Goal: Task Accomplishment & Management: Manage account settings

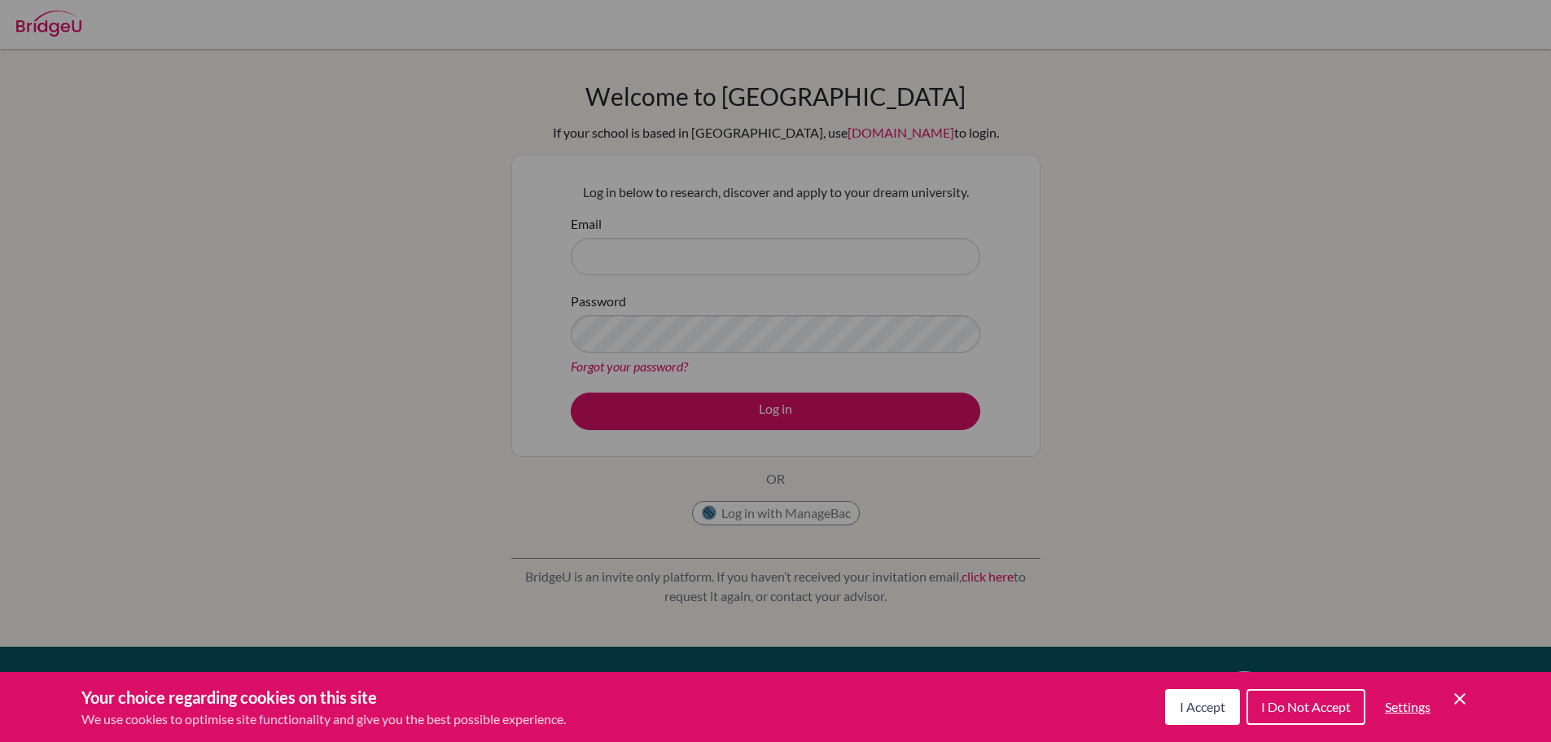
drag, startPoint x: 1189, startPoint y: 699, endPoint x: 1180, endPoint y: 688, distance: 14.5
click at [1187, 698] on button "I Accept" at bounding box center [1202, 707] width 75 height 36
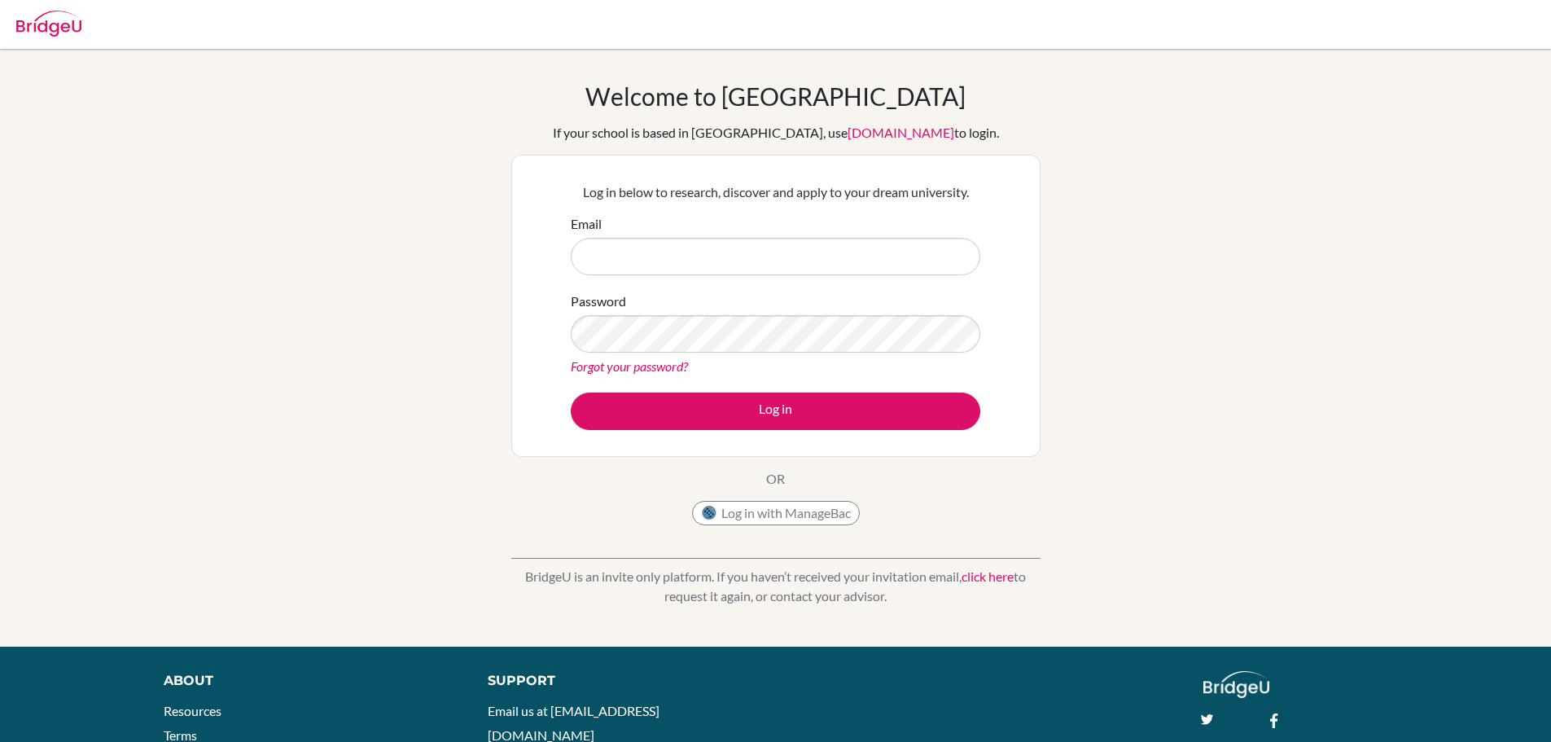
click at [689, 262] on input "Email" at bounding box center [776, 256] width 410 height 37
type input "[EMAIL_ADDRESS][DOMAIN_NAME]"
click at [571, 392] on button "Log in" at bounding box center [776, 410] width 410 height 37
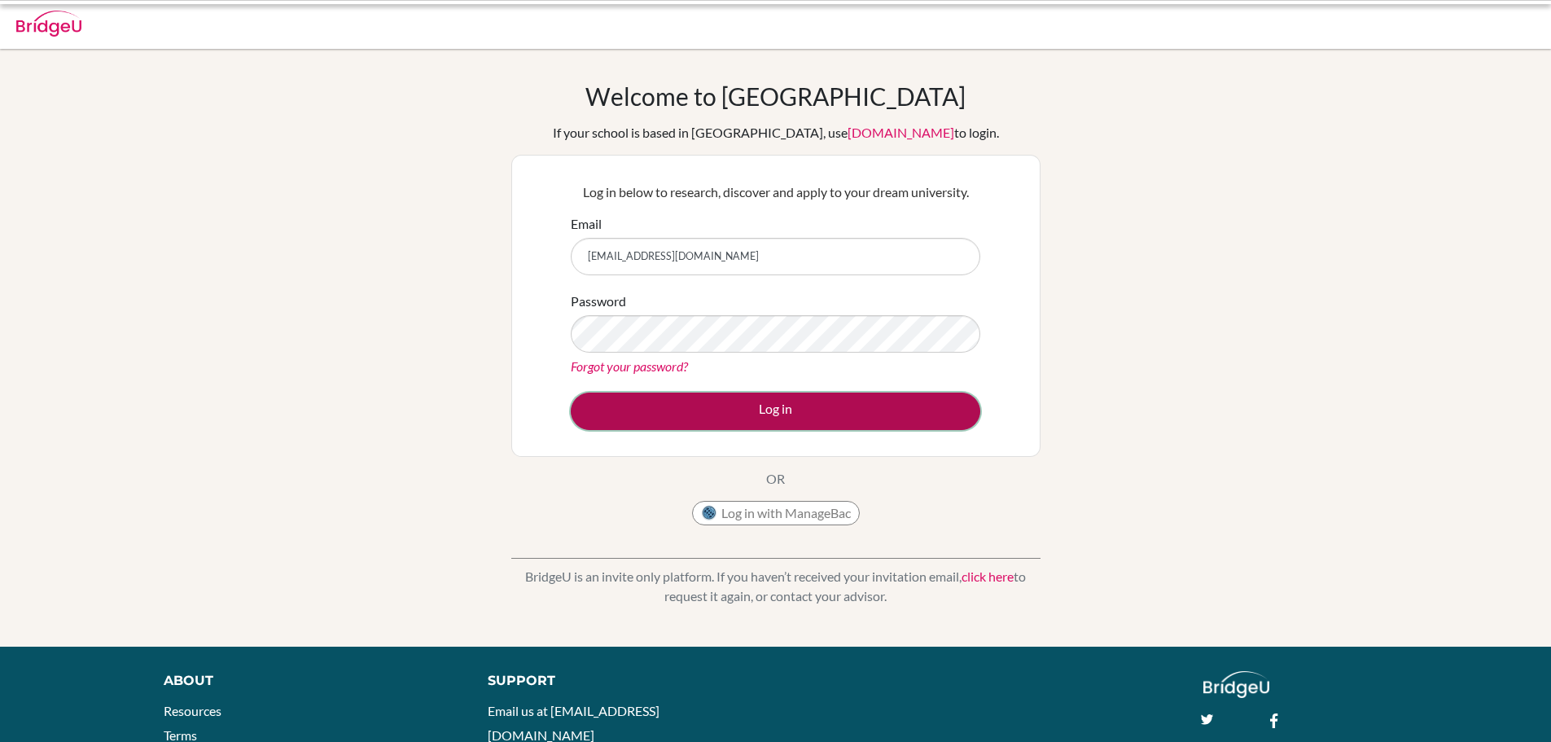
click at [679, 405] on button "Log in" at bounding box center [776, 410] width 410 height 37
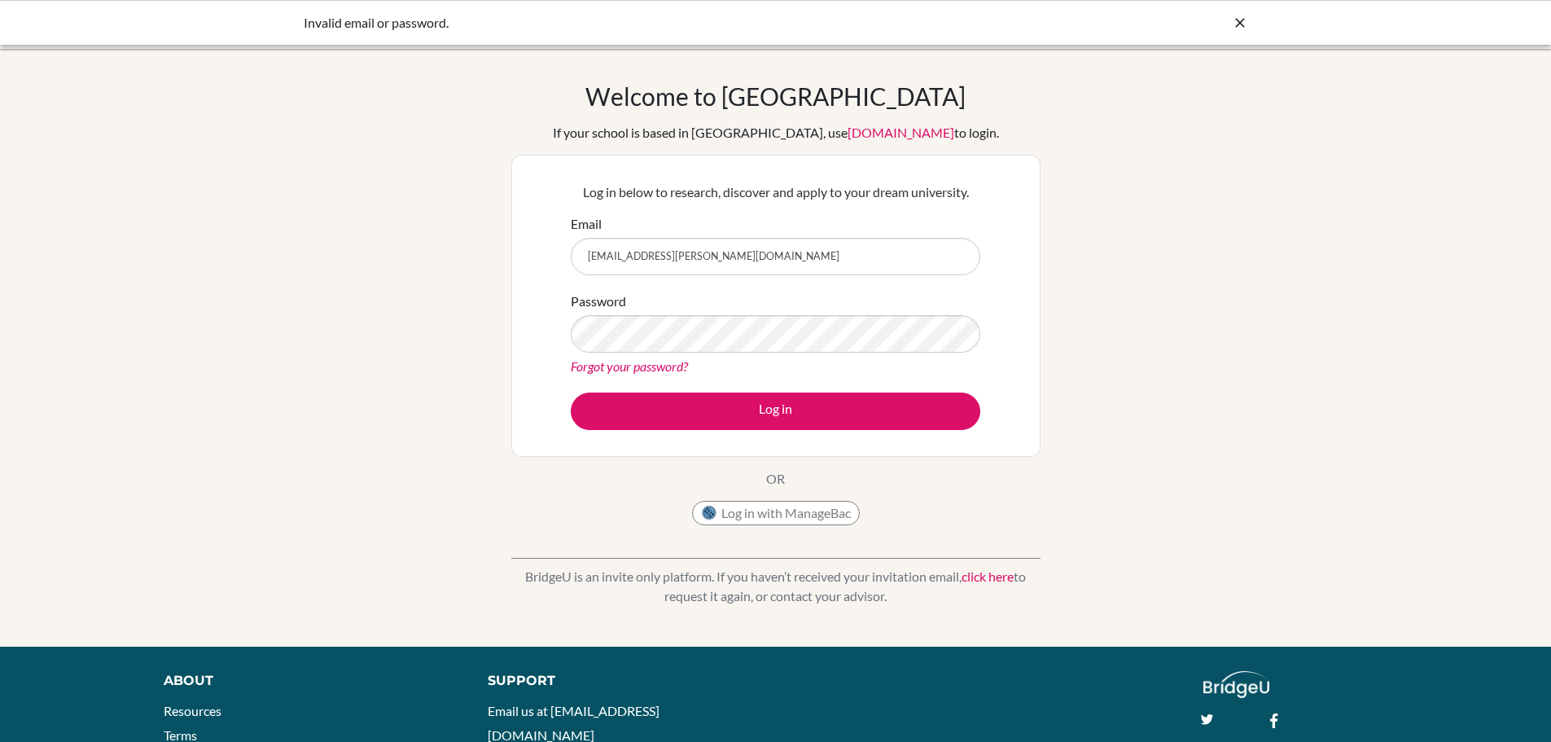
click at [667, 265] on input "[EMAIL_ADDRESS][PERSON_NAME][DOMAIN_NAME]" at bounding box center [776, 256] width 410 height 37
type input "[EMAIL_ADDRESS][PERSON_NAME][DOMAIN_NAME]"
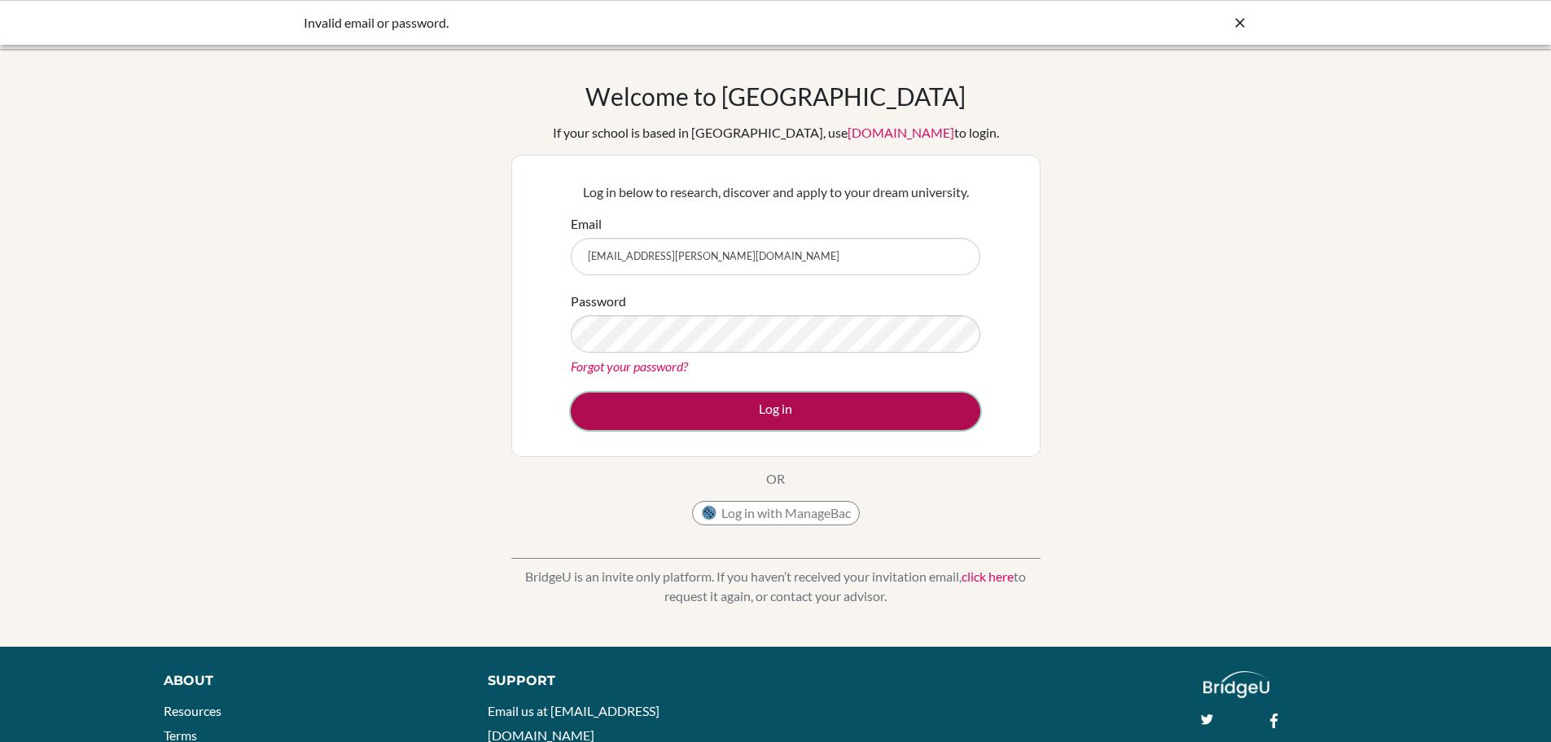
click at [659, 395] on button "Log in" at bounding box center [776, 410] width 410 height 37
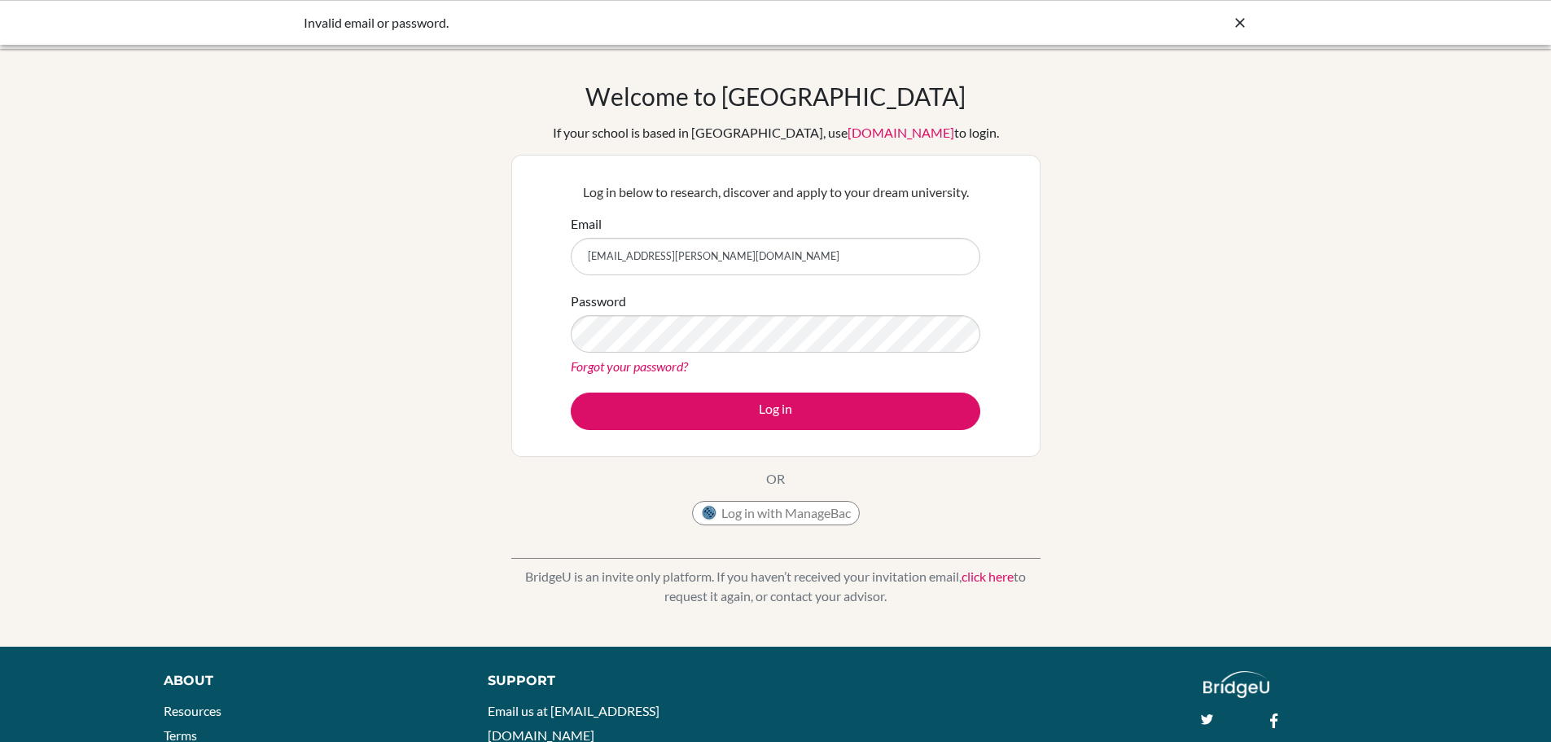
click at [576, 428] on div "Log in" at bounding box center [776, 410] width 410 height 37
